Goal: Task Accomplishment & Management: Manage account settings

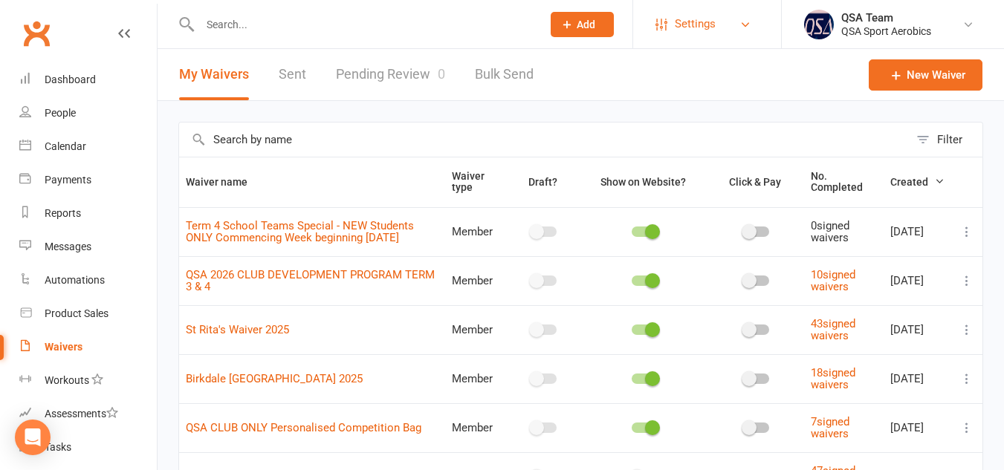
click at [701, 37] on span "Settings" at bounding box center [695, 23] width 41 height 33
click at [687, 25] on span "Settings" at bounding box center [695, 23] width 41 height 33
click at [683, 22] on span "Settings" at bounding box center [695, 23] width 41 height 33
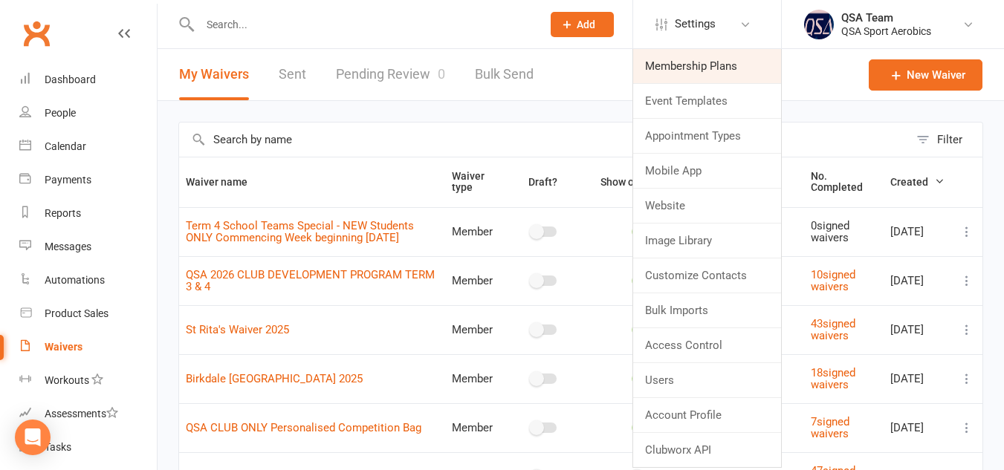
click at [686, 71] on link "Membership Plans" at bounding box center [707, 66] width 148 height 34
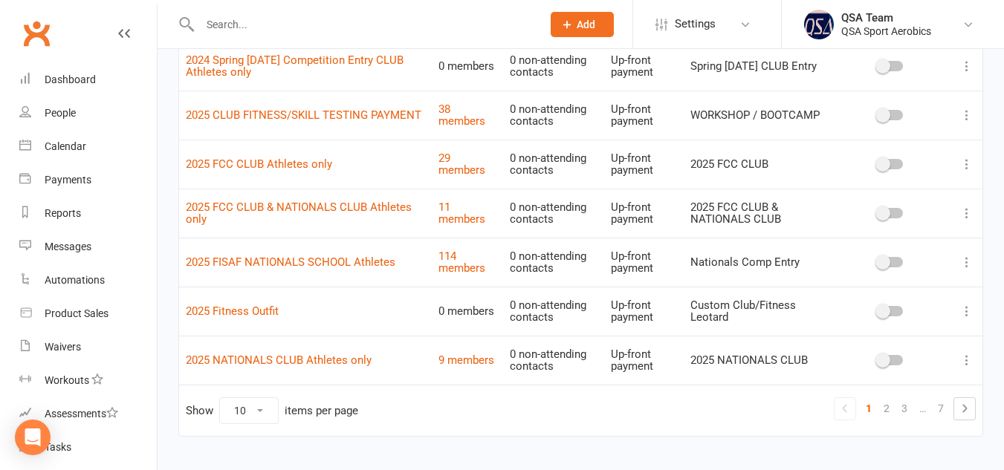
scroll to position [344, 0]
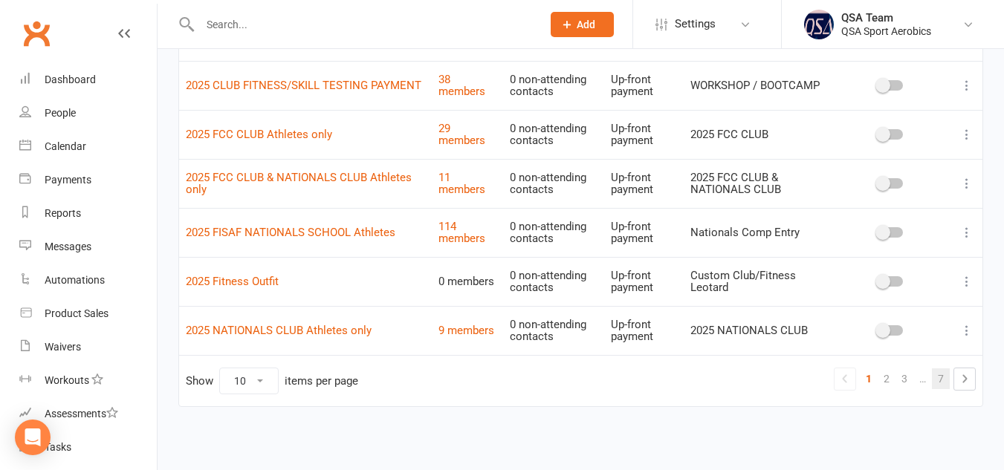
click at [940, 382] on link "7" at bounding box center [941, 378] width 18 height 21
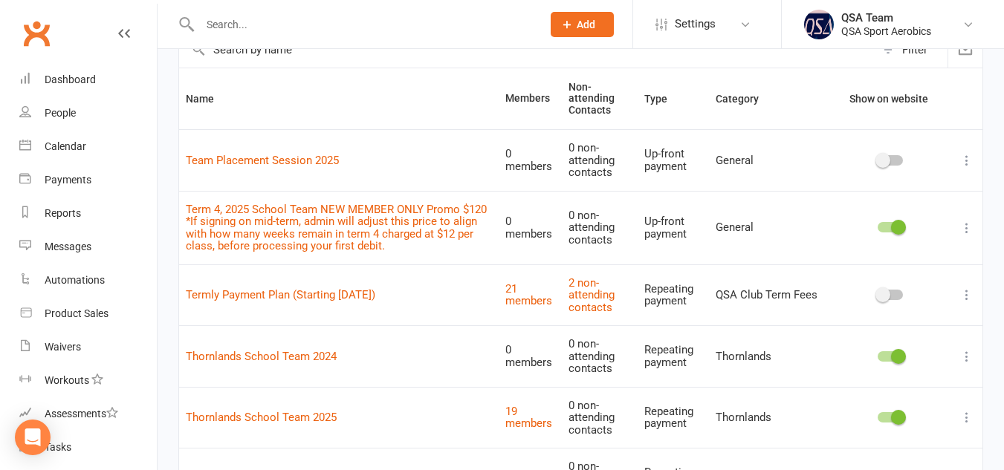
scroll to position [0, 0]
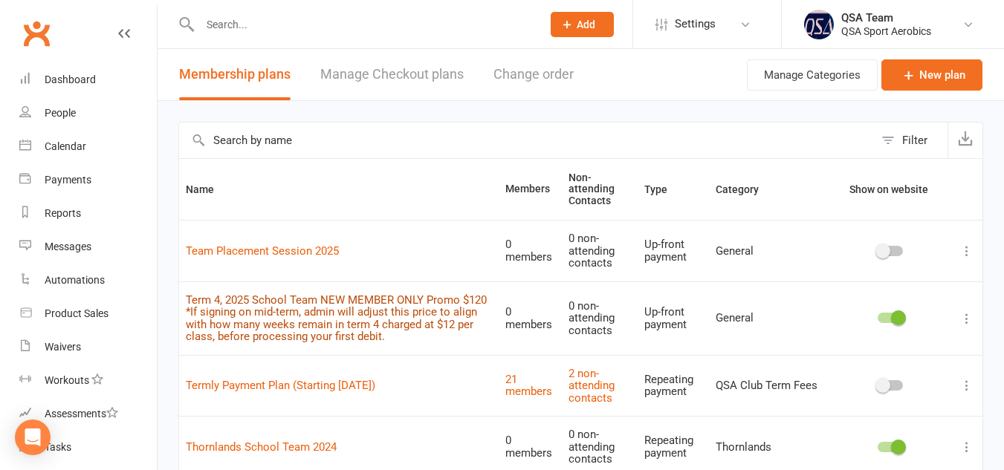
click at [296, 293] on link "Term 4, 2025 School Team NEW MEMBER ONLY Promo $120 *If signing on mid-term, ad…" at bounding box center [336, 318] width 301 height 51
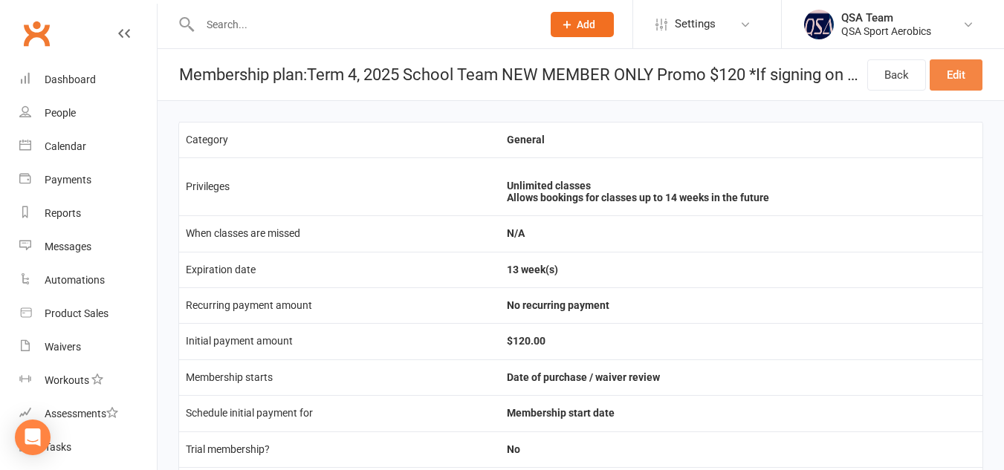
click at [949, 77] on link "Edit" at bounding box center [955, 74] width 53 height 31
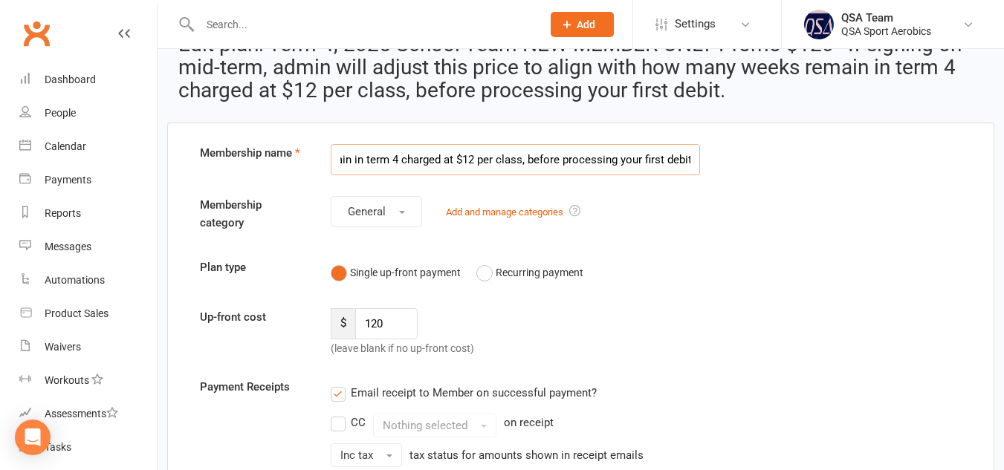
scroll to position [37, 0]
click at [376, 159] on input "Term 4, 2025 School Team NEW MEMBER ONLY Promo $120 *If signing on mid-term, ad…" at bounding box center [516, 158] width 370 height 31
click at [565, 159] on input "Term 4, 2025 School Team NEW MEMBER ONLY Promo $120 *If signing on mid-term, ad…" at bounding box center [516, 158] width 370 height 31
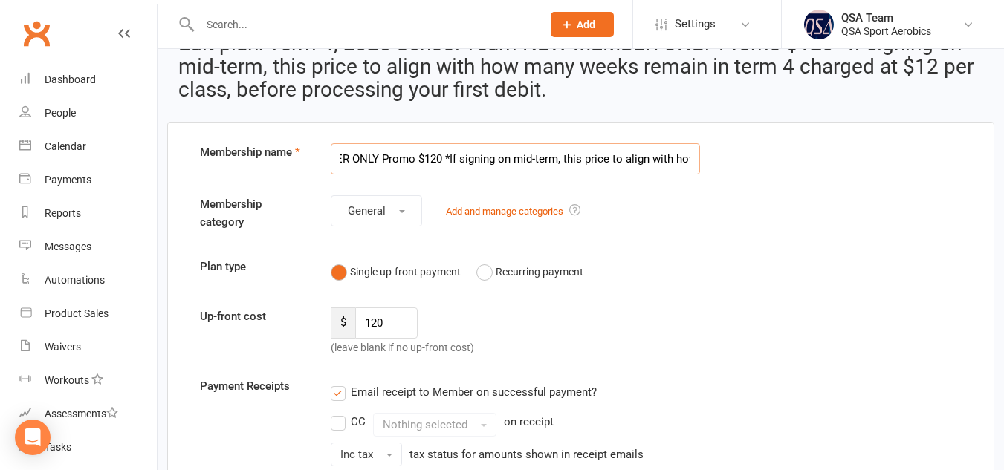
click at [605, 159] on input "Term 4, 2025 School Team NEW MEMBER ONLY Promo $120 *If signing on mid-term, th…" at bounding box center [516, 158] width 370 height 31
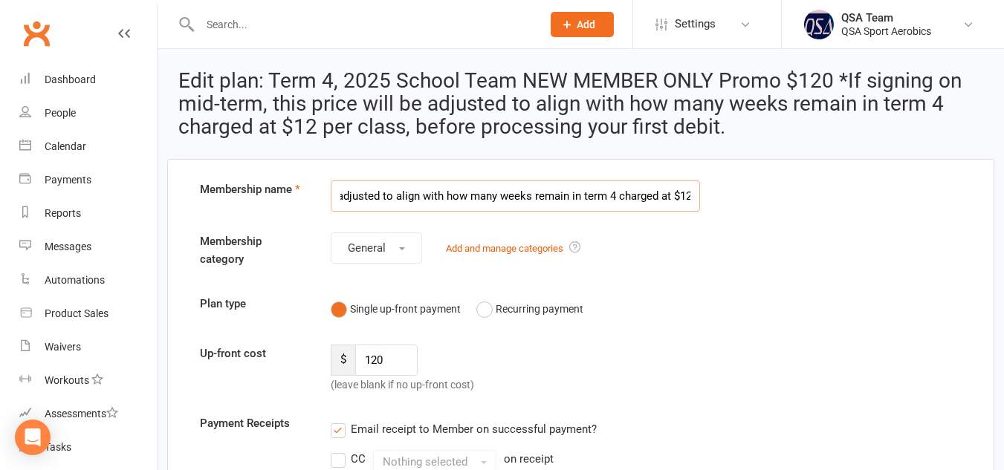
scroll to position [0, 528]
click at [594, 195] on input "Term 4, 2025 School Team NEW MEMBER ONLY Promo $120 *If signing on mid-term, th…" at bounding box center [516, 196] width 370 height 31
click at [556, 194] on input "Term 4, 2025 School Team NEW MEMBER ONLY Promo $120 *If signing on mid-term, th…" at bounding box center [516, 196] width 370 height 31
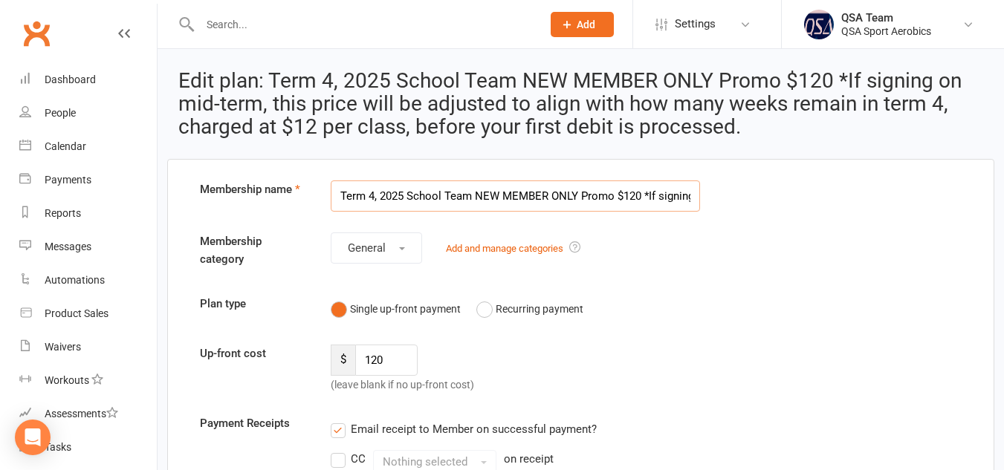
click at [589, 199] on input "Term 4, 2025 School Team NEW MEMBER ONLY Promo $120 *If signing on mid-term, th…" at bounding box center [516, 196] width 370 height 31
click at [616, 198] on input "Term 4, 2025 School Team NEW MEMBER ONLY Promo $120 *If signing on mid-term, th…" at bounding box center [516, 196] width 370 height 31
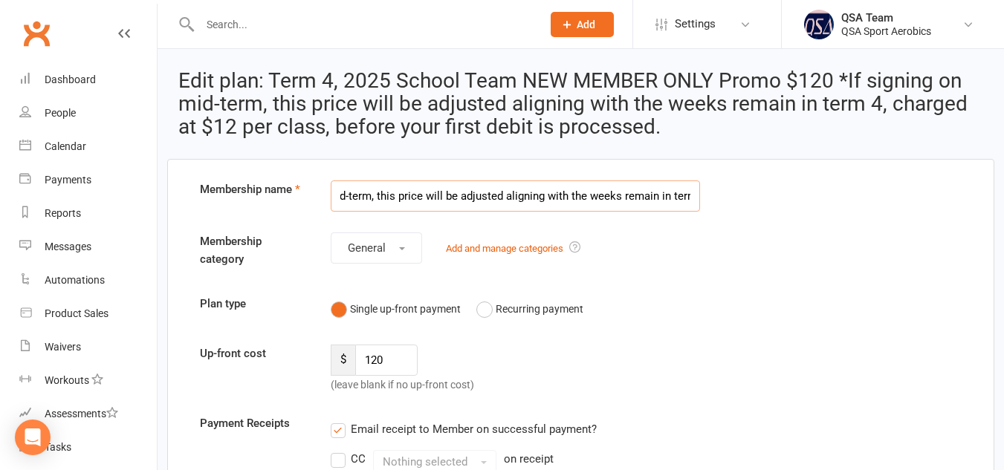
click at [656, 197] on input "Term 4, 2025 School Team NEW MEMBER ONLY Promo $120 *If signing on mid-term, th…" at bounding box center [516, 196] width 370 height 31
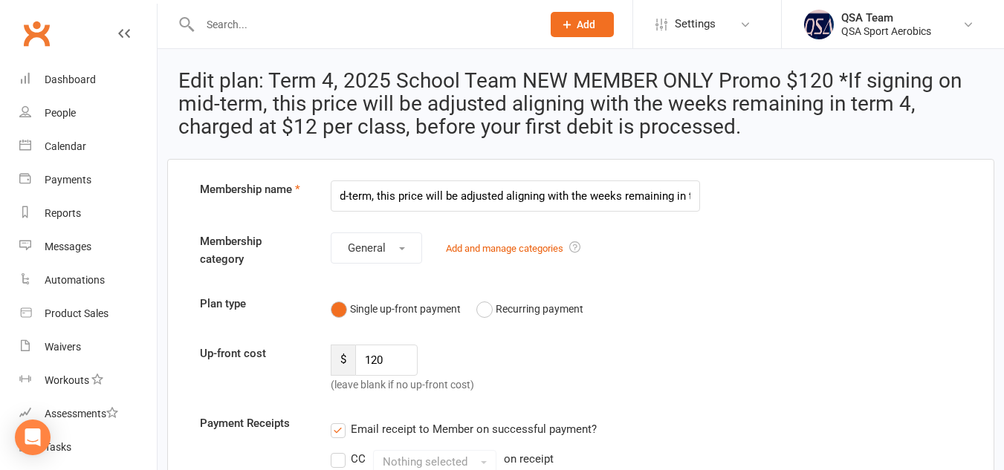
scroll to position [0, 0]
click at [260, 129] on h2 "Edit plan: Term 4, 2025 School Team NEW MEMBER ONLY Promo $120 *If signing on m…" at bounding box center [580, 104] width 805 height 68
click at [676, 198] on input "Term 4, 2025 School Team NEW MEMBER ONLY Promo $120 *If signing on mid-term, th…" at bounding box center [516, 196] width 370 height 31
click at [574, 198] on input "Term 4, 2025 School Team NEW MEMBER ONLY Promo $120 *If signing on mid-term, th…" at bounding box center [516, 196] width 370 height 31
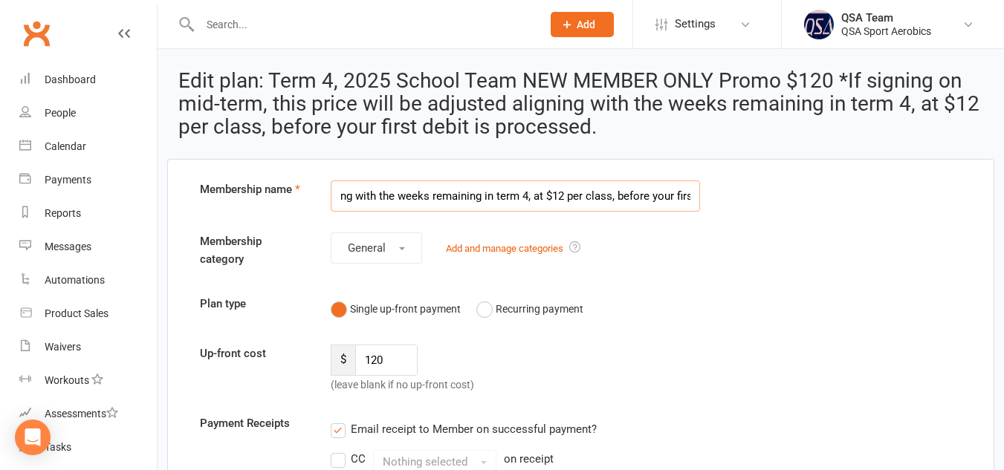
click at [603, 203] on input "Term 4, 2025 School Team NEW MEMBER ONLY Promo $120 *If signing on mid-term, th…" at bounding box center [516, 196] width 370 height 31
drag, startPoint x: 694, startPoint y: 199, endPoint x: 279, endPoint y: 191, distance: 414.6
click at [279, 191] on div "Membership name Term 4, 2025 School Team NEW MEMBER ONLY Promo $120 *If signing…" at bounding box center [581, 196] width 784 height 31
type input "Term 4, 2025 School Team NEW MEMBER ONLY Promo $120 *If signing on mid-term, th…"
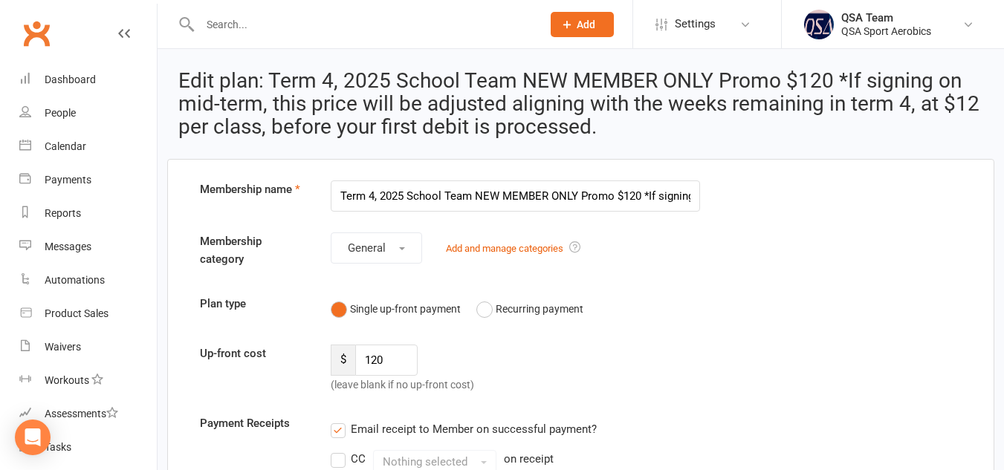
click at [767, 270] on div "Membership category General Add and manage categories" at bounding box center [581, 254] width 784 height 42
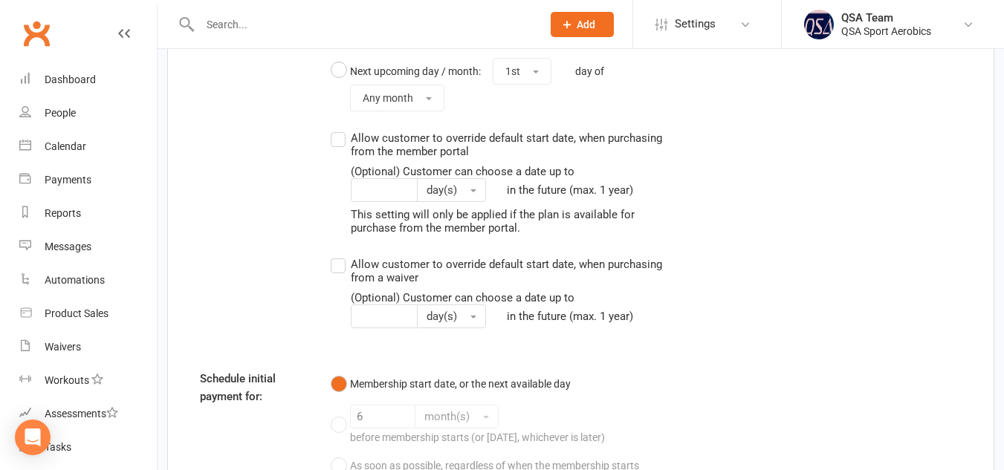
scroll to position [1983, 0]
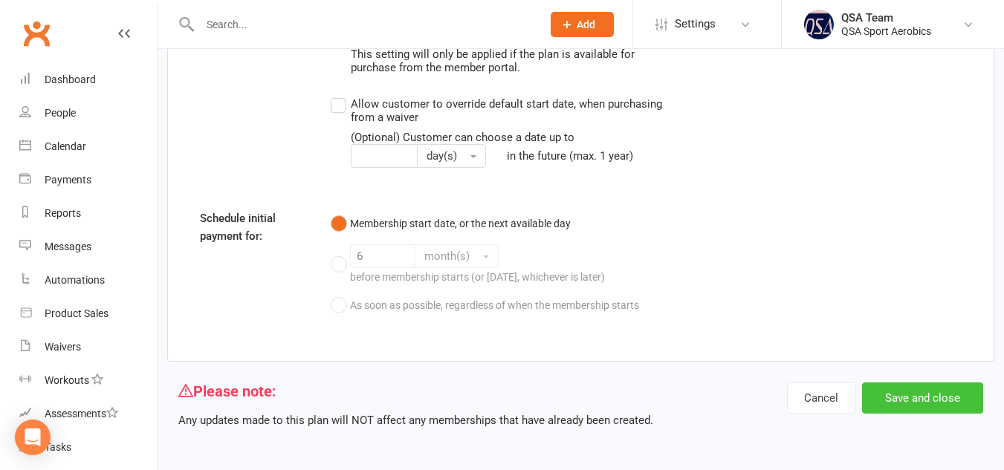
click at [899, 397] on button "Save and close" at bounding box center [922, 398] width 121 height 31
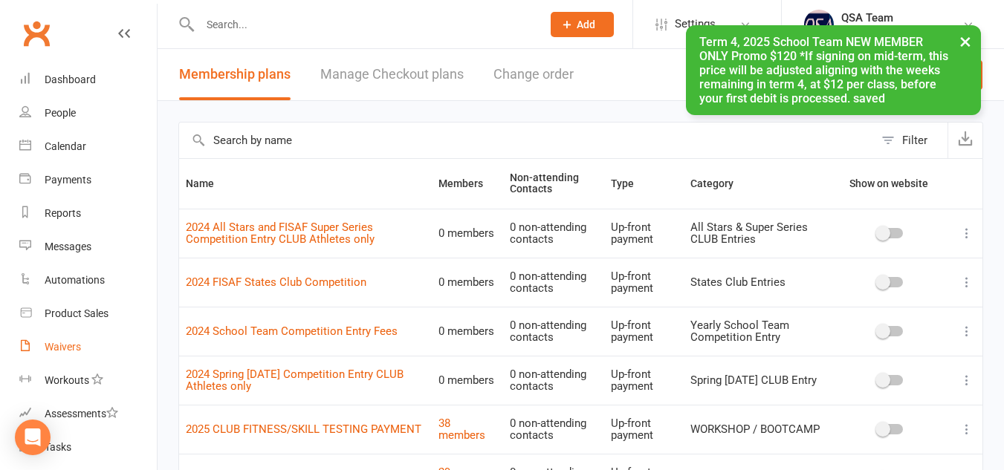
click at [61, 349] on div "Waivers" at bounding box center [63, 347] width 36 height 12
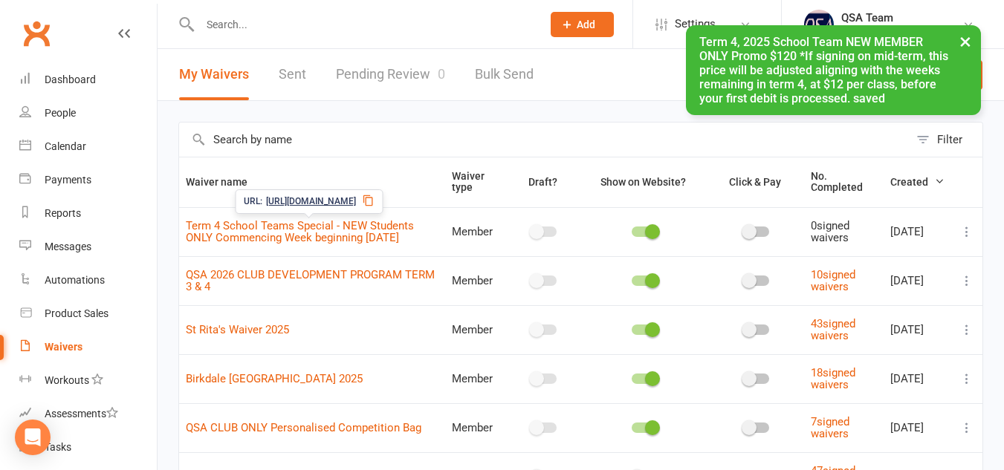
click at [306, 233] on span "Term 4 School Teams Special - NEW Students ONLY Commencing Week beginning [DATE]" at bounding box center [300, 232] width 228 height 41
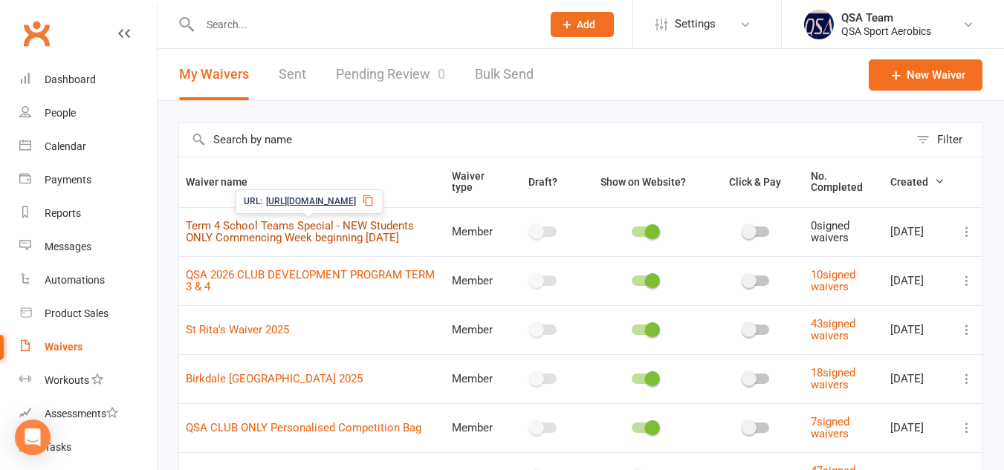
click at [369, 229] on link "Term 4 School Teams Special - NEW Students ONLY Commencing Week beginning [DATE]" at bounding box center [300, 232] width 228 height 26
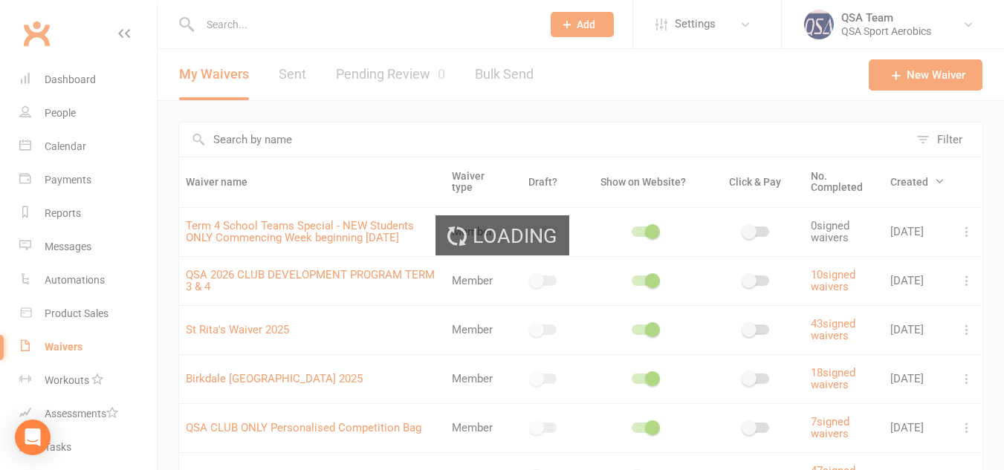
select select "applies_to_primary_signee"
select select "bank_account"
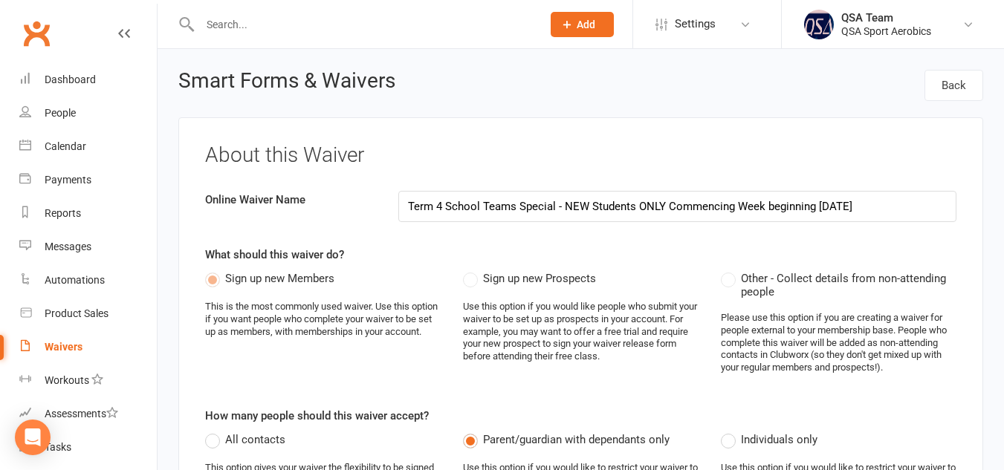
type input "Term 4 School Teams Special - NEW Students ONLY Commencing Week beginning [DATE]"
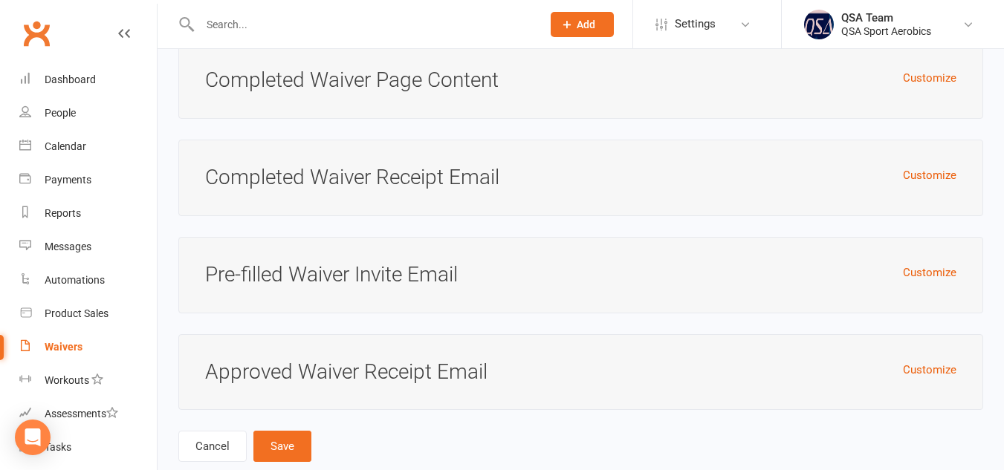
scroll to position [5893, 0]
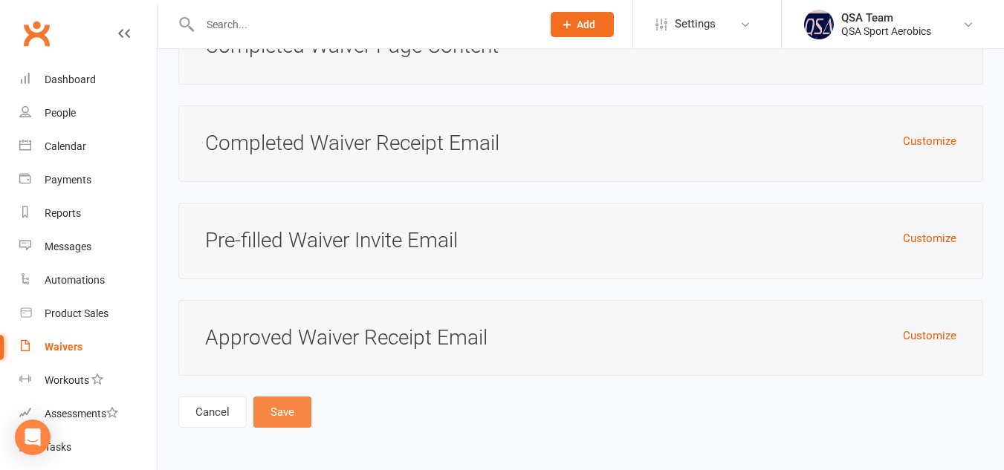
click at [303, 418] on button "Save" at bounding box center [282, 412] width 58 height 31
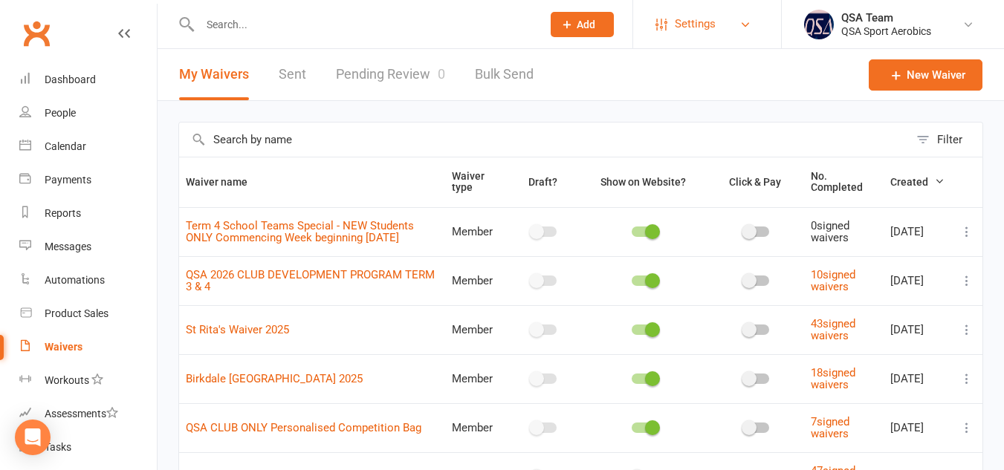
click at [692, 27] on span "Settings" at bounding box center [695, 23] width 41 height 33
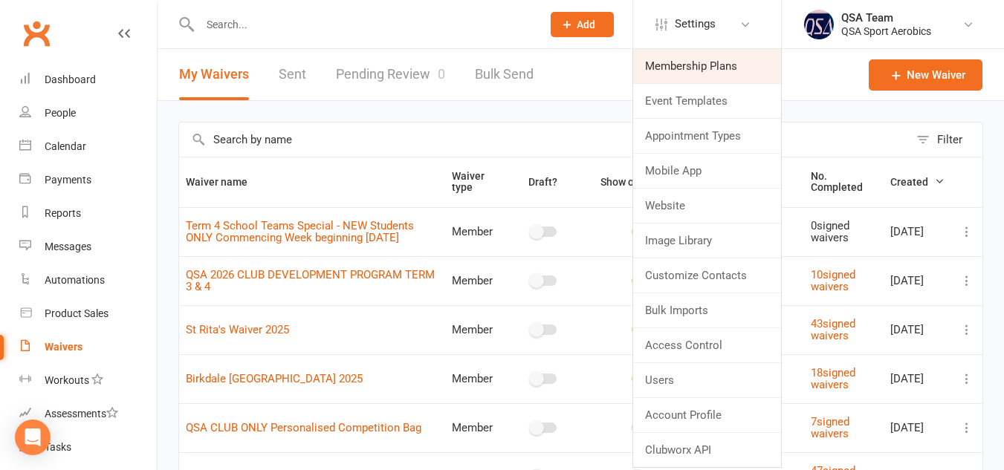
click at [689, 68] on link "Membership Plans" at bounding box center [707, 66] width 148 height 34
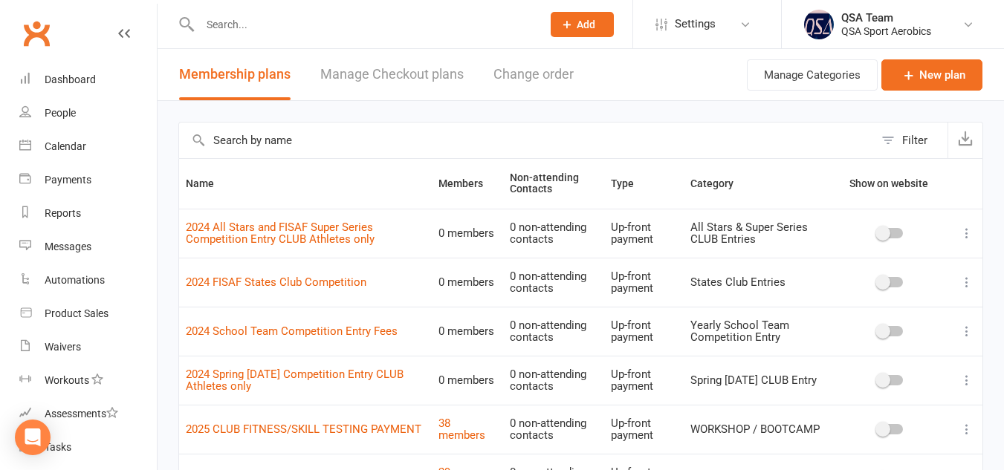
scroll to position [344, 0]
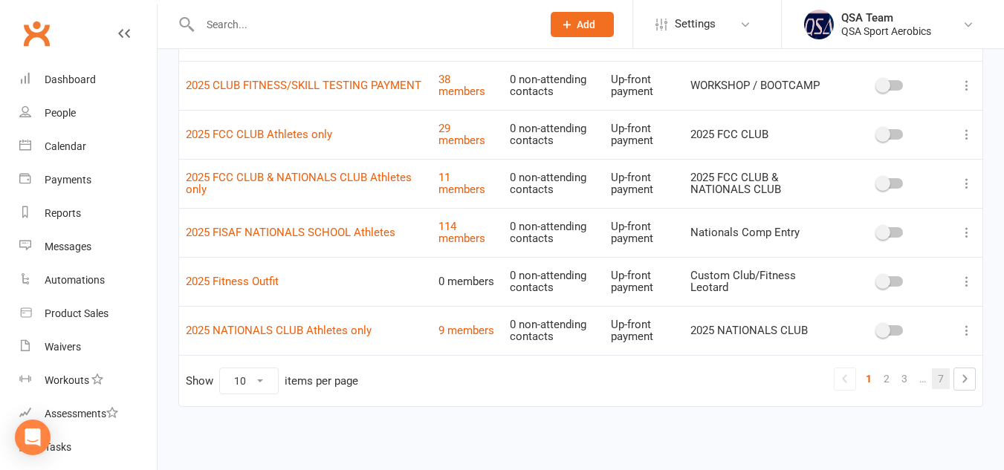
click at [942, 373] on link "7" at bounding box center [941, 378] width 18 height 21
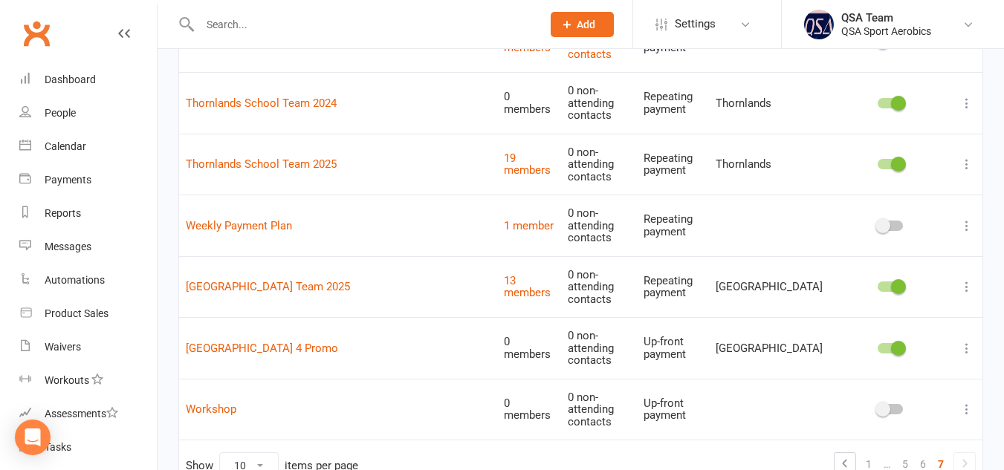
scroll to position [0, 0]
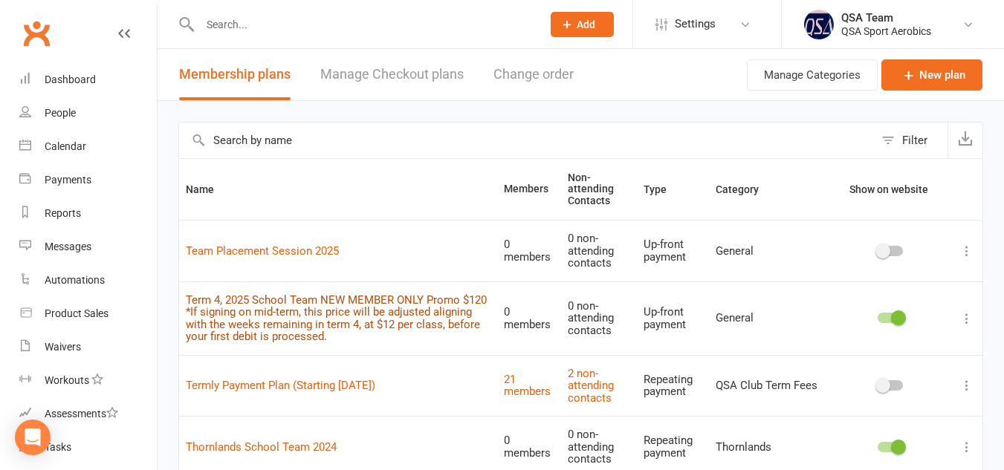
click at [288, 293] on link "Term 4, 2025 School Team NEW MEMBER ONLY Promo $120 *If signing on mid-term, th…" at bounding box center [336, 318] width 301 height 51
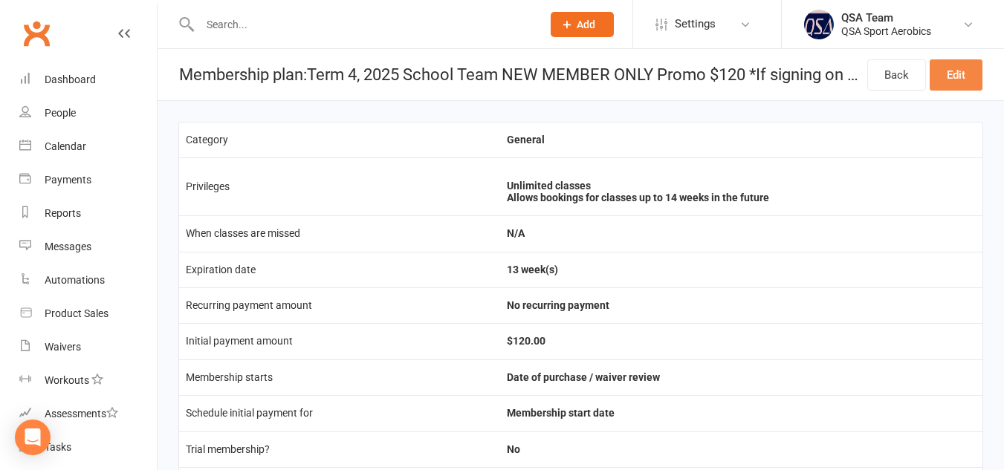
click at [941, 82] on link "Edit" at bounding box center [955, 74] width 53 height 31
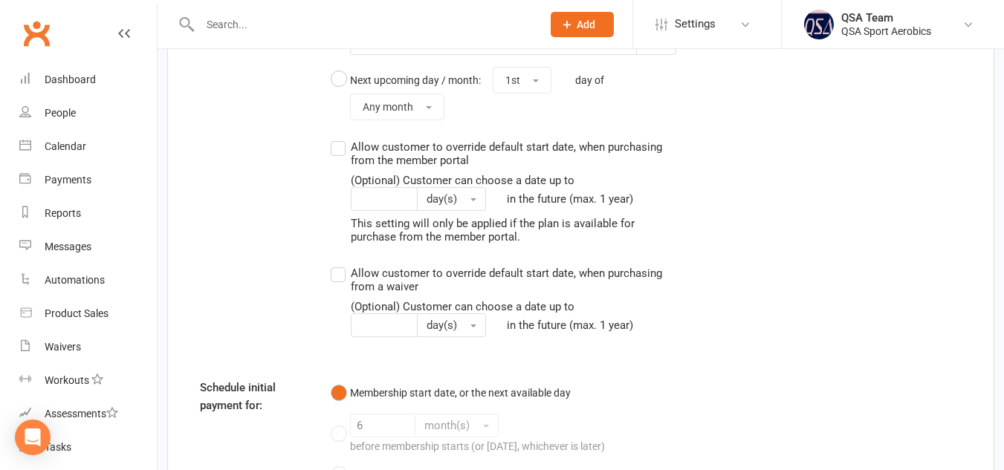
scroll to position [1983, 0]
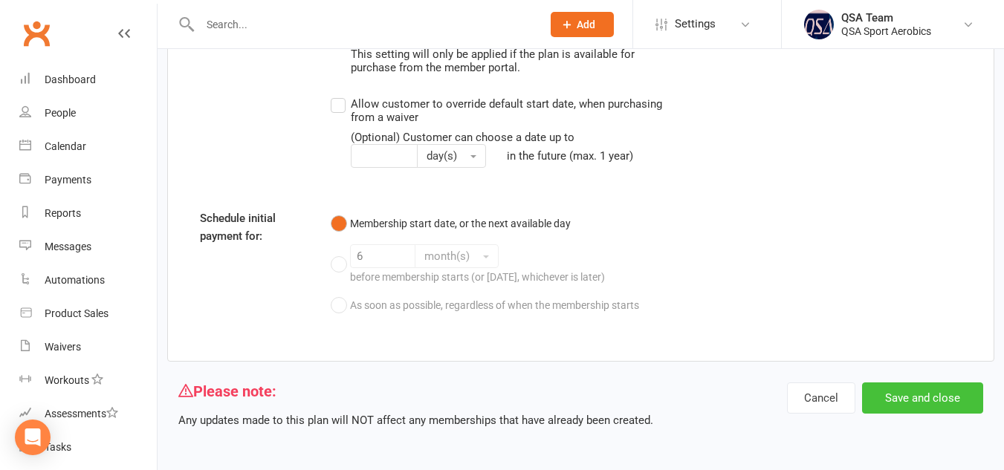
type input "Term 4, 2025 School Team NEW MEMBER ONLY Promo $120 *If signing on mid-term, th…"
click at [941, 397] on button "Save and close" at bounding box center [922, 398] width 121 height 31
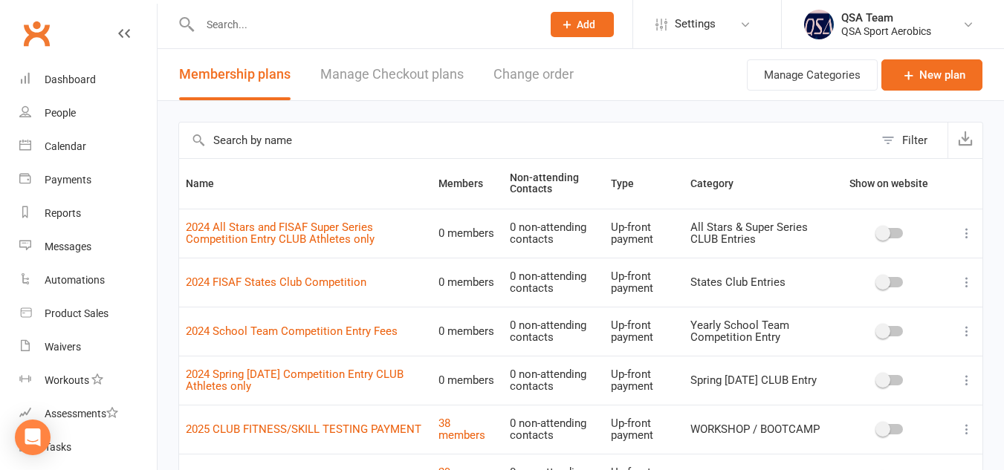
scroll to position [344, 0]
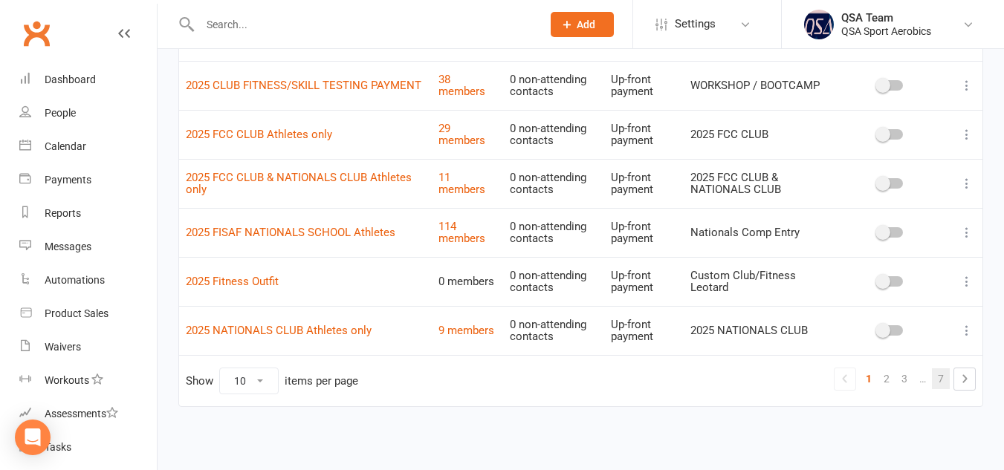
click at [939, 380] on link "7" at bounding box center [941, 378] width 18 height 21
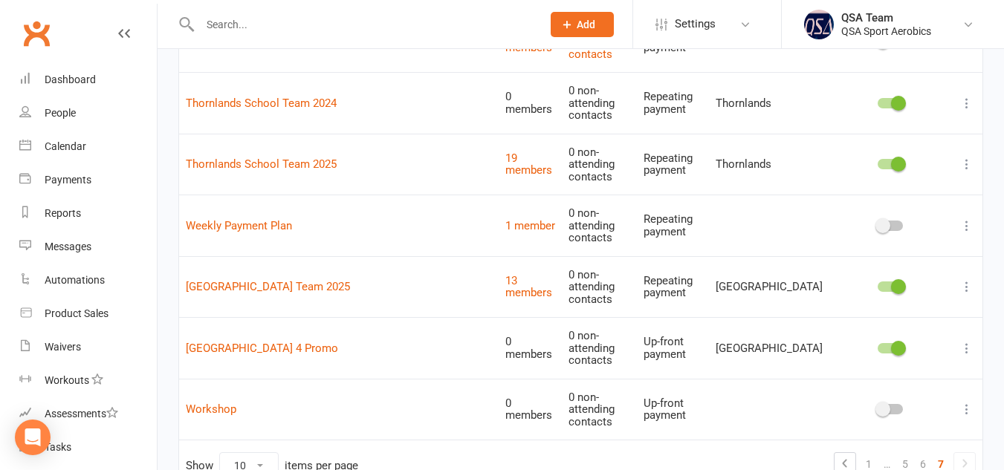
scroll to position [0, 0]
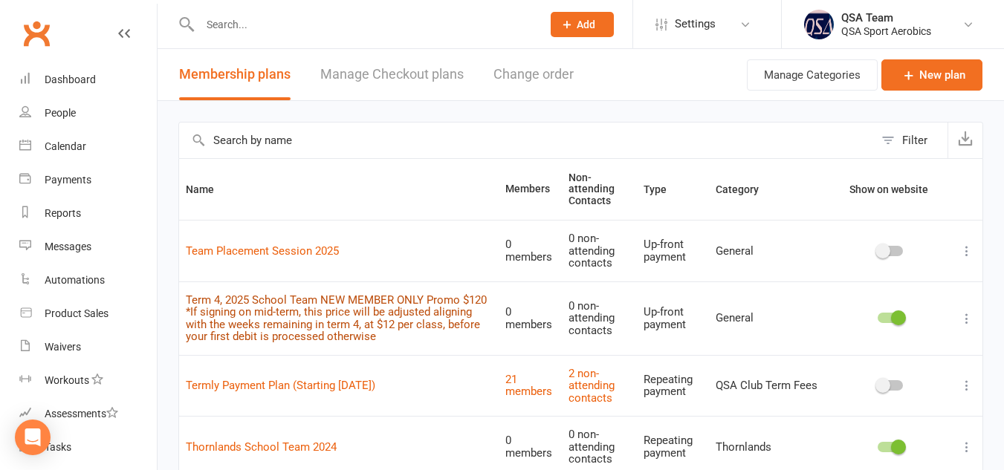
click at [308, 295] on link "Term 4, 2025 School Team NEW MEMBER ONLY Promo $120 *If signing on mid-term, th…" at bounding box center [336, 318] width 301 height 51
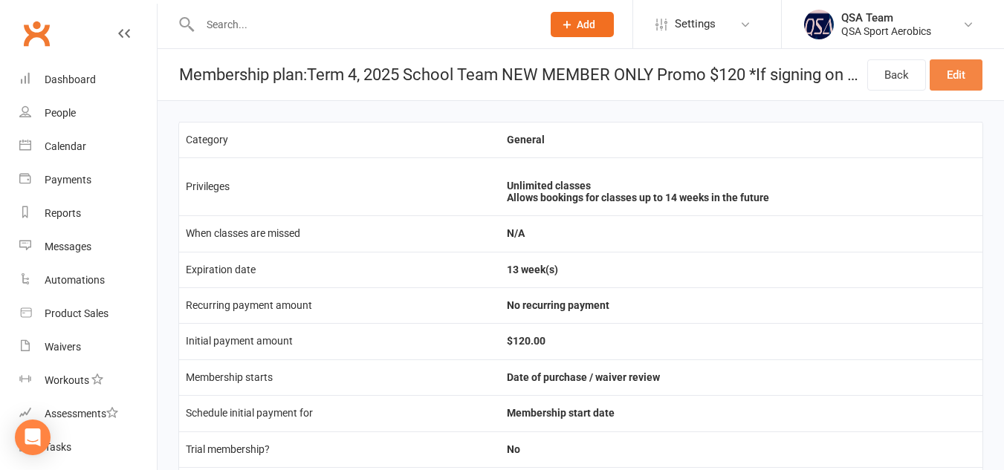
click at [956, 71] on link "Edit" at bounding box center [955, 74] width 53 height 31
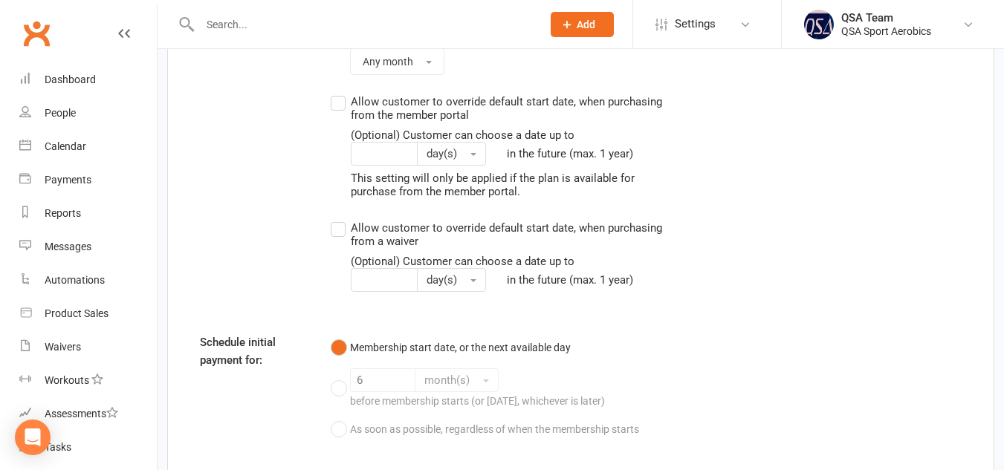
scroll to position [1983, 0]
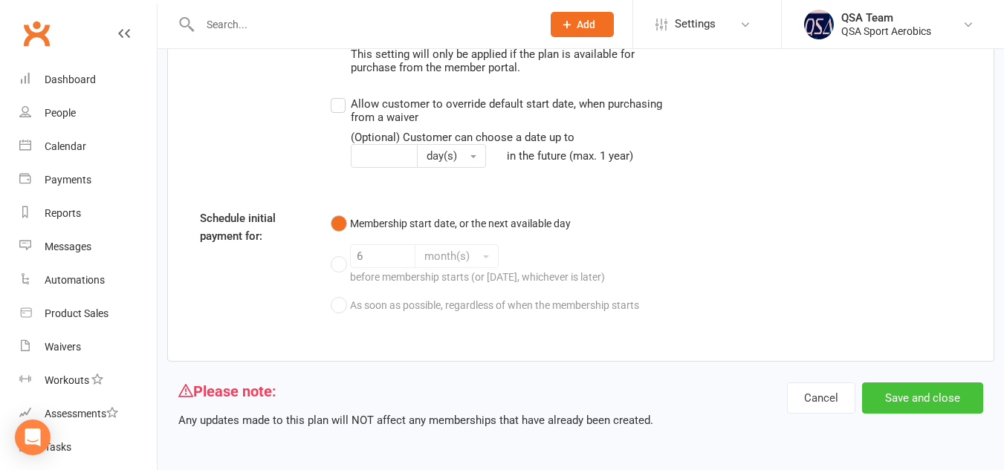
type input "Term 4, 2025 School Team NEW MEMBER ONLY Promo $120 *If signing on mid-term, th…"
click at [877, 403] on button "Save and close" at bounding box center [922, 398] width 121 height 31
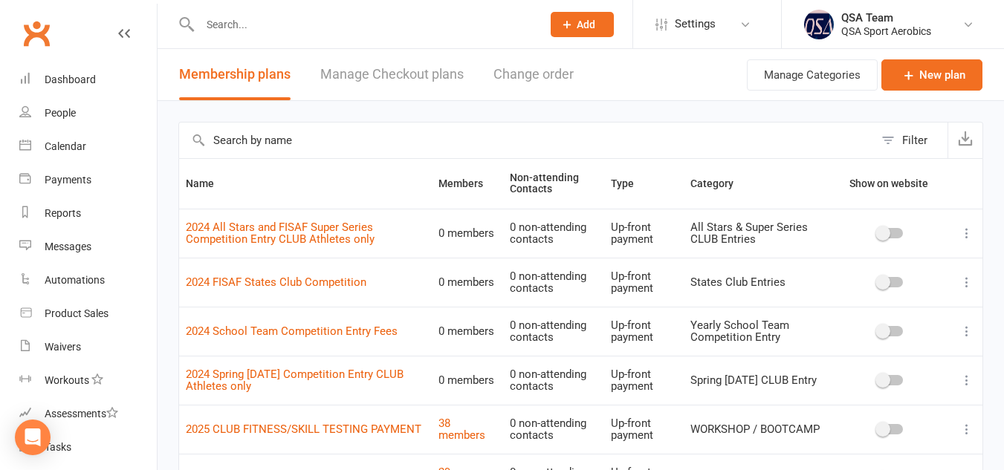
scroll to position [344, 0]
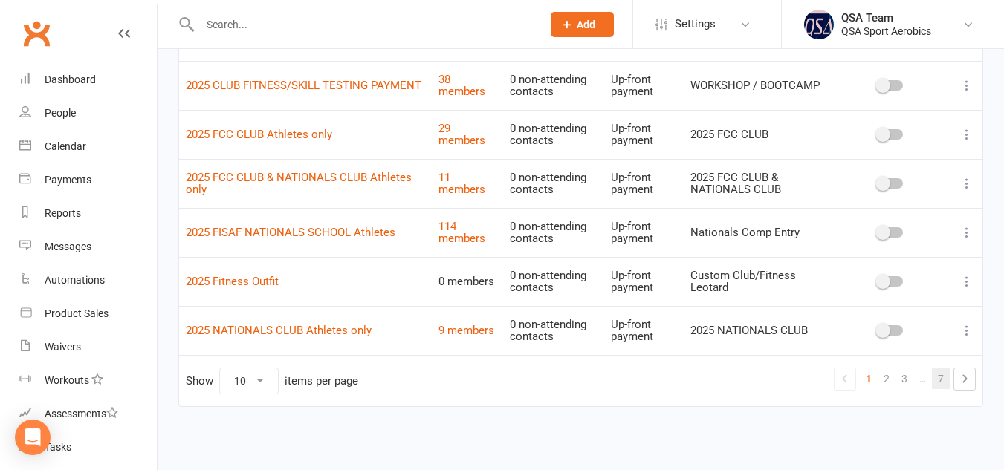
click at [941, 377] on link "7" at bounding box center [941, 378] width 18 height 21
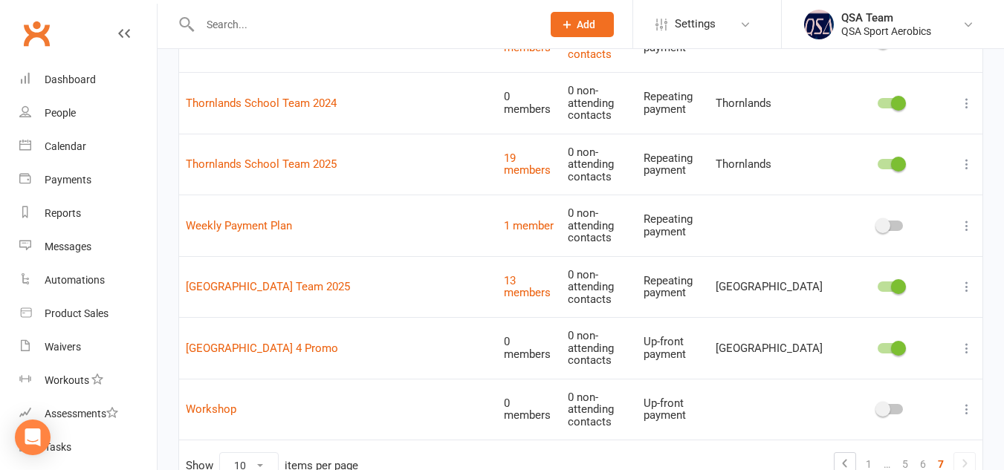
scroll to position [0, 0]
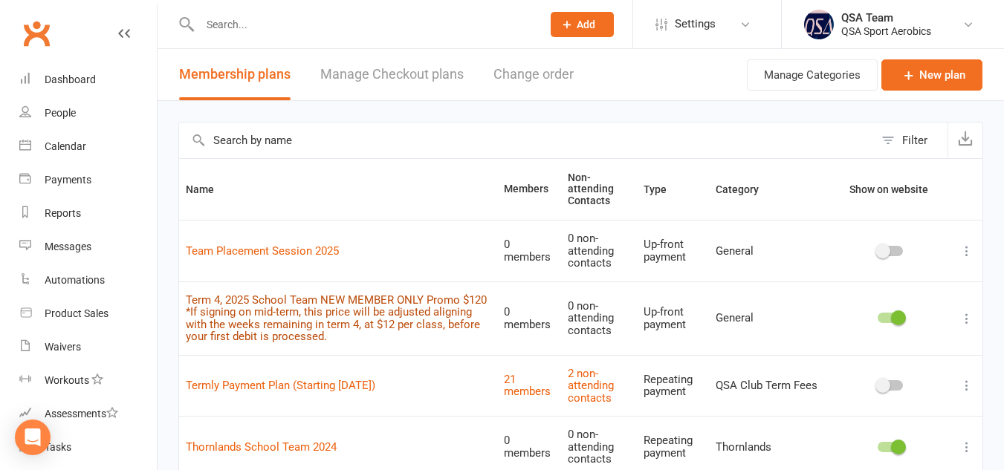
click at [341, 306] on link "Term 4, 2025 School Team NEW MEMBER ONLY Promo $120 *If signing on mid-term, th…" at bounding box center [336, 318] width 301 height 51
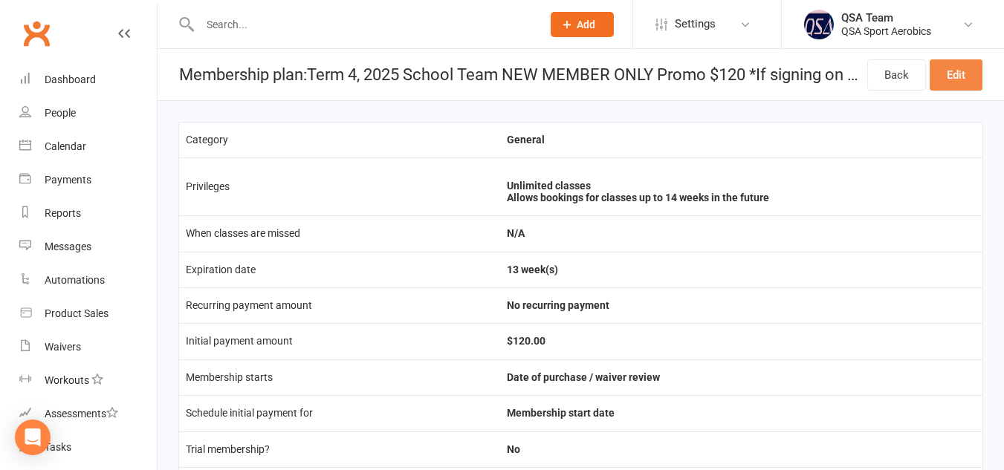
click at [955, 77] on link "Edit" at bounding box center [955, 74] width 53 height 31
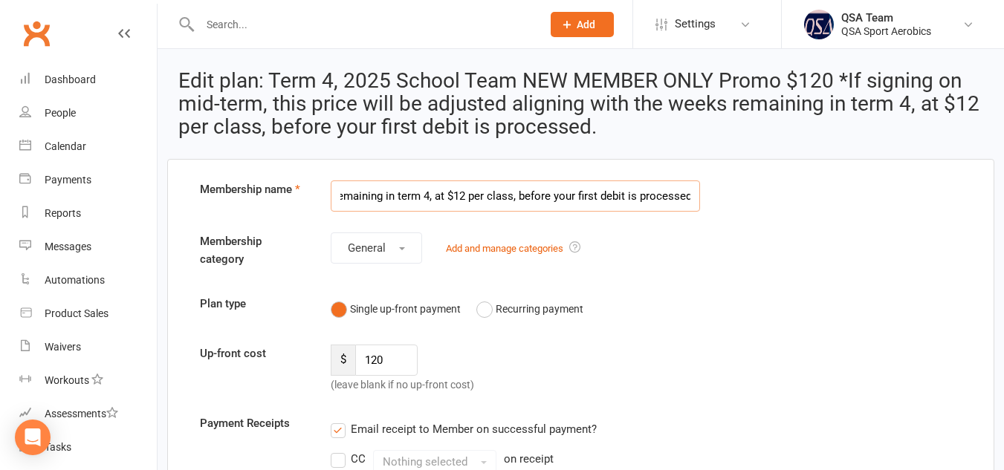
click at [548, 194] on input "Term 4, 2025 School Team NEW MEMBER ONLY Promo $120 *If signing on mid-term, th…" at bounding box center [516, 196] width 370 height 31
click at [501, 202] on input "Term 4, 2025 School Team NEW MEMBER ONLY Promo $120 *If signing on mid-term, th…" at bounding box center [516, 196] width 370 height 31
click at [487, 195] on input "Term 4, 2025 School Team NEW MEMBER ONLY Promo $120 *If signing on mid-term, th…" at bounding box center [516, 196] width 370 height 31
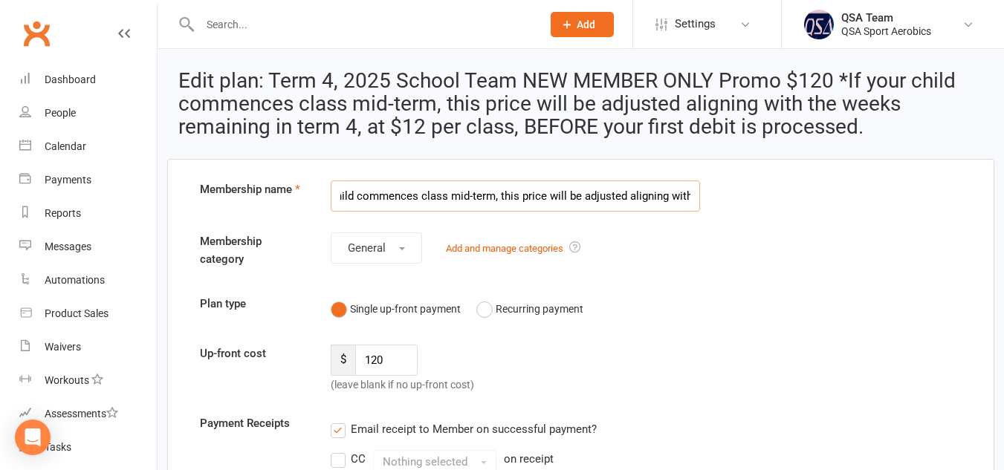
scroll to position [0, 394]
click at [585, 194] on input "Term 4, 2025 School Team NEW MEMBER ONLY Promo $120 *If your child commences cl…" at bounding box center [516, 196] width 370 height 31
click at [637, 196] on input "Term 4, 2025 School Team NEW MEMBER ONLY Promo $120 *If your child commences cl…" at bounding box center [516, 196] width 370 height 31
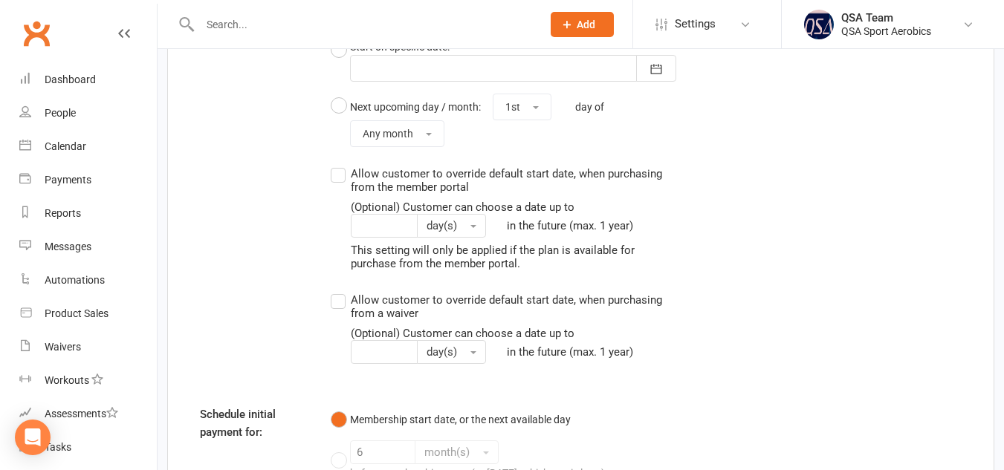
scroll to position [1983, 0]
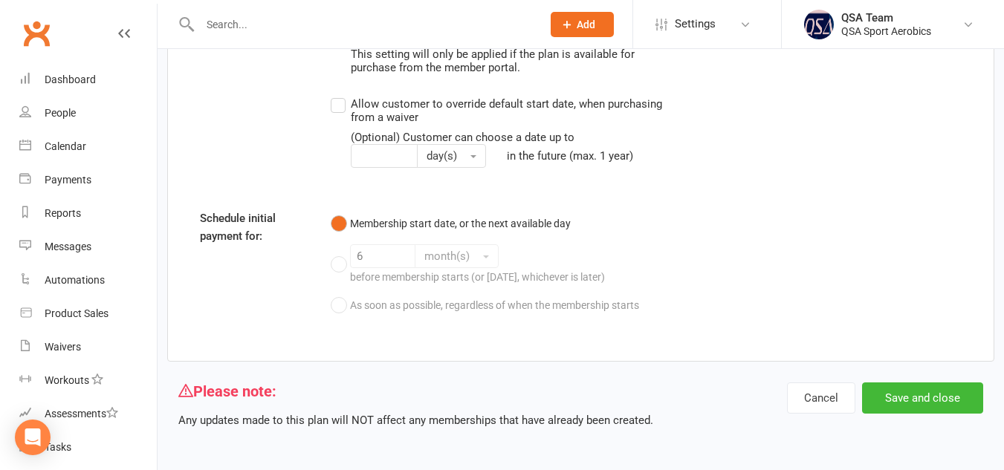
type input "Term 4, 2025 School Team NEW MEMBER ONLY Promo $120 *If your child commences cl…"
click at [909, 389] on button "Save and close" at bounding box center [922, 398] width 121 height 31
